Goal: Submit feedback/report problem: Leave review/rating

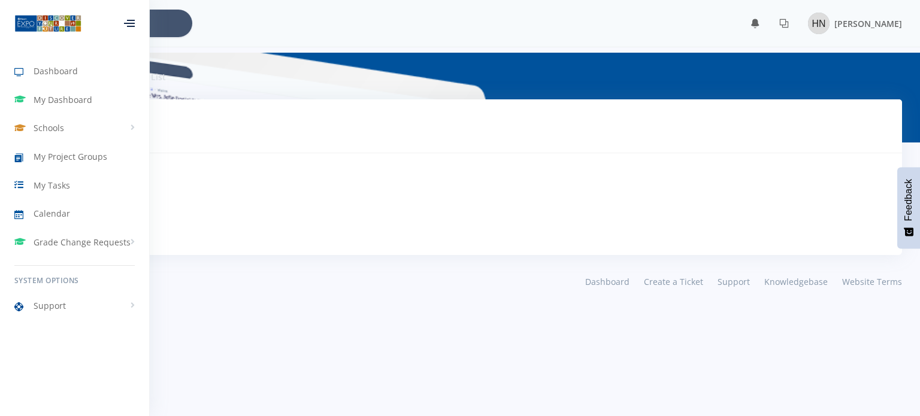
scroll to position [9, 9]
drag, startPoint x: 52, startPoint y: 119, endPoint x: 52, endPoint y: 112, distance: 6.6
click at [52, 117] on link "Schools" at bounding box center [74, 128] width 149 height 28
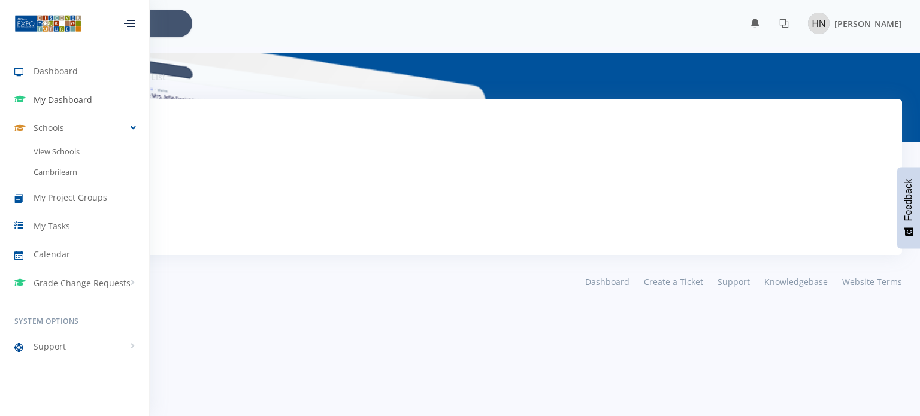
click at [53, 101] on span "My Dashboard" at bounding box center [63, 99] width 59 height 13
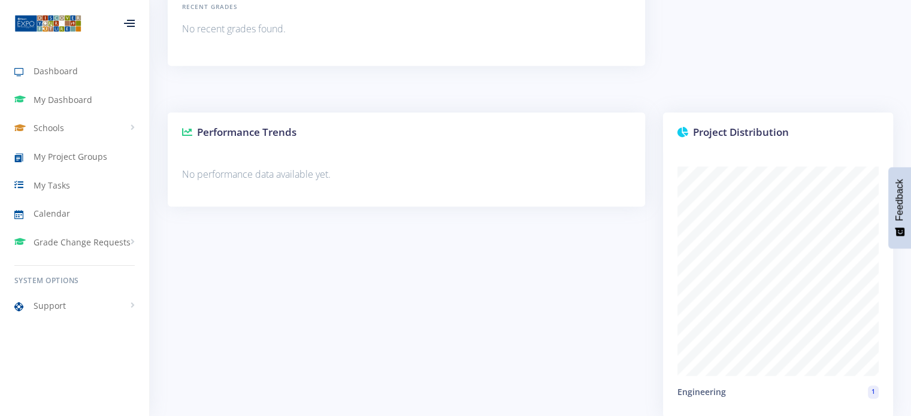
scroll to position [1001, 0]
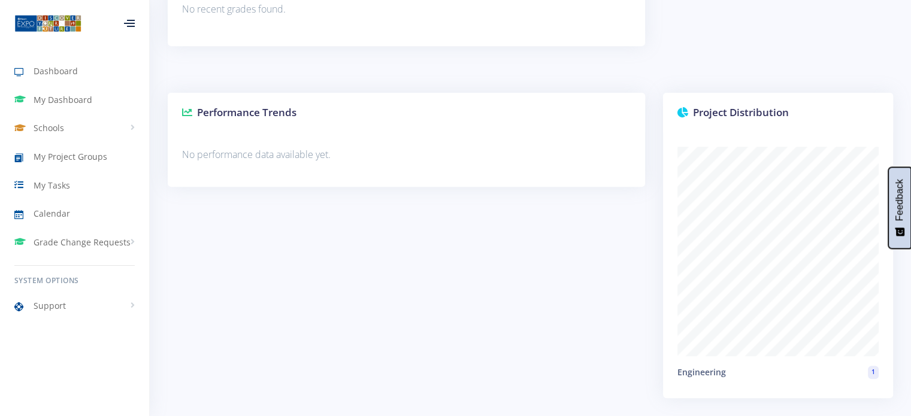
click at [901, 221] on span "Feedback" at bounding box center [899, 200] width 11 height 42
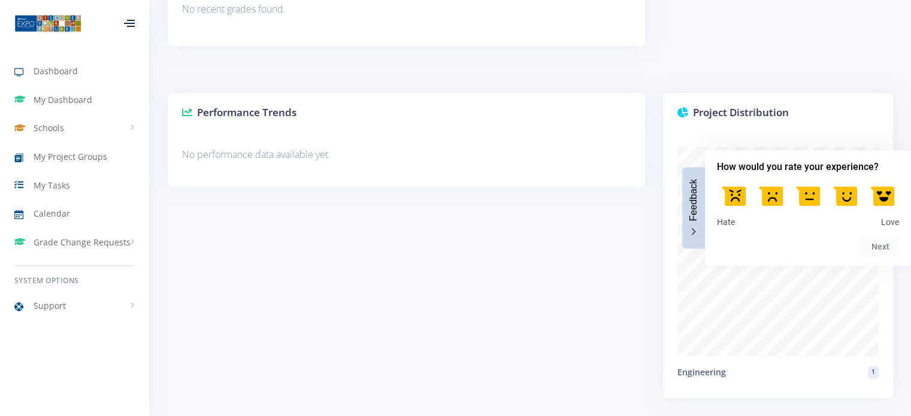
click at [887, 204] on label at bounding box center [882, 196] width 34 height 34
click at [882, 179] on input "5" at bounding box center [882, 179] width 0 height 0
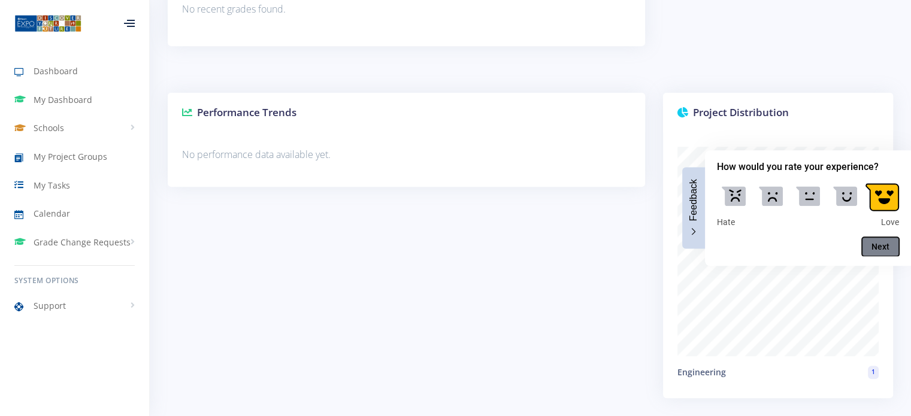
click at [880, 247] on button "Next" at bounding box center [880, 246] width 37 height 19
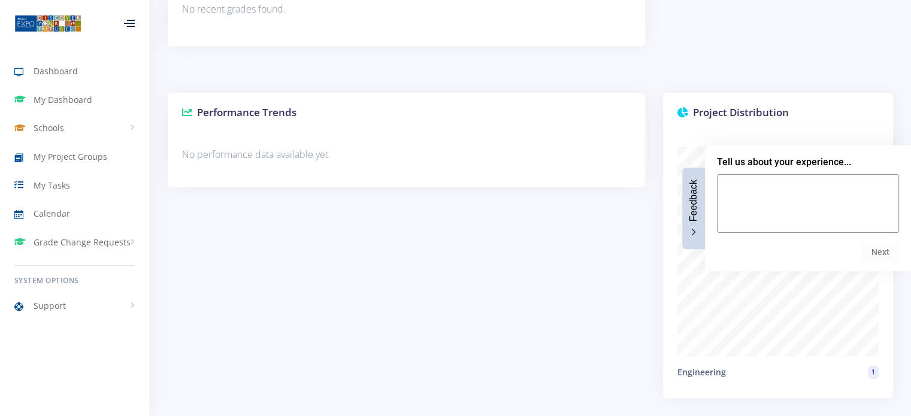
drag, startPoint x: 654, startPoint y: 60, endPoint x: 363, endPoint y: 78, distance: 291.0
click at [43, 74] on span "Dashboard" at bounding box center [56, 71] width 44 height 13
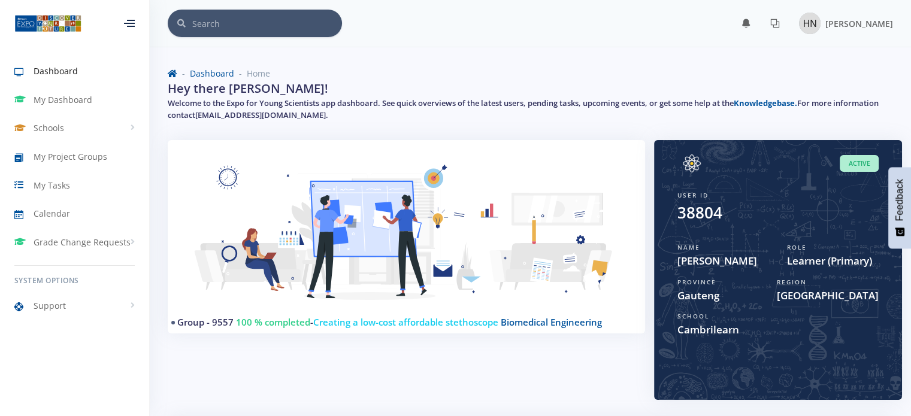
scroll to position [9, 9]
